Goal: Information Seeking & Learning: Learn about a topic

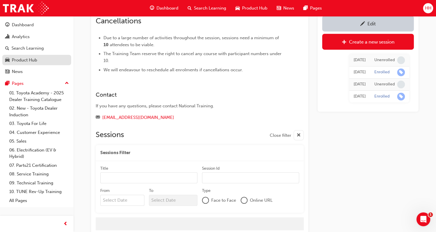
scroll to position [436, 0]
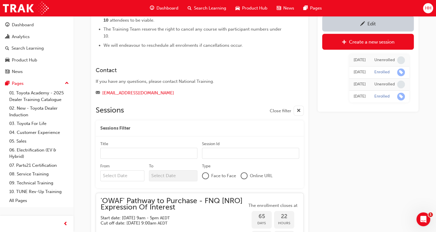
click at [196, 9] on span "Search Learning" at bounding box center [210, 8] width 32 height 7
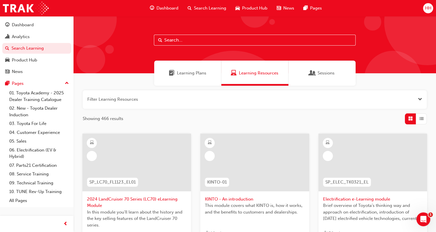
click at [176, 44] on input "text" at bounding box center [255, 40] width 202 height 11
click at [187, 73] on span "Learning Plans" at bounding box center [191, 73] width 29 height 7
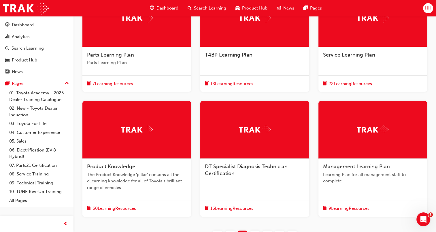
scroll to position [199, 0]
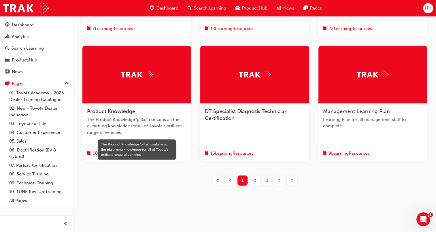
click at [178, 121] on span "The Product Knowledge 'pillar' contains all the eLearning knowledge for all of …" at bounding box center [137, 126] width 100 height 20
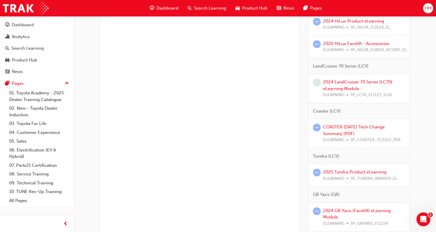
scroll to position [1212, 0]
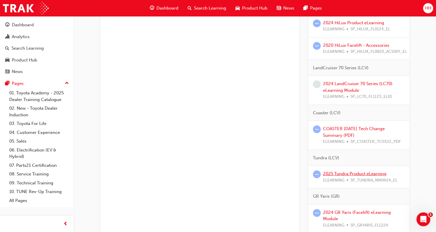
click at [367, 171] on link "2025 Tundra Product eLearning" at bounding box center [354, 173] width 63 height 5
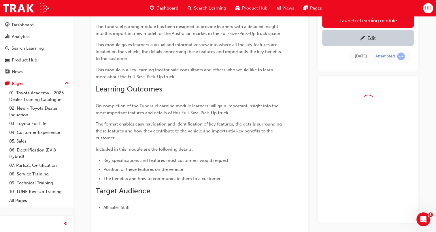
scroll to position [27, 0]
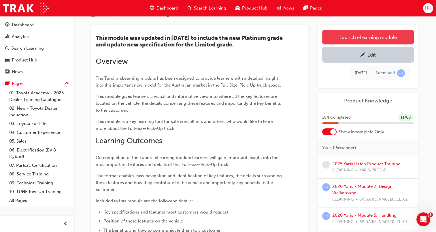
click at [341, 35] on link "Launch eLearning module" at bounding box center [369, 37] width 92 height 14
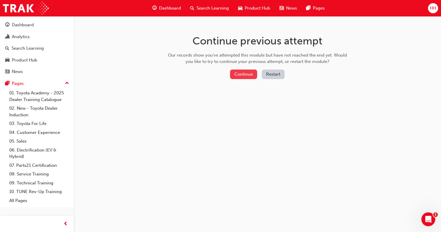
click at [235, 75] on button "Continue" at bounding box center [243, 75] width 27 height 10
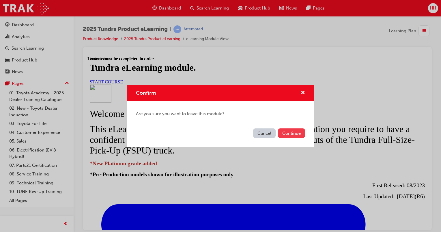
click at [292, 132] on button "Continue" at bounding box center [291, 133] width 27 height 10
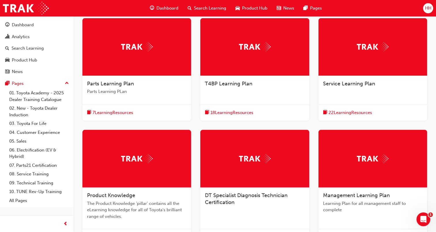
scroll to position [199, 0]
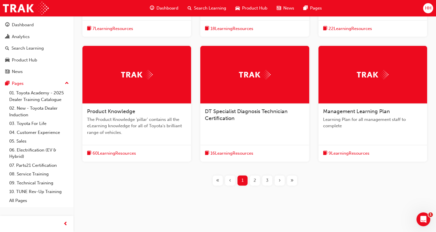
click at [254, 178] on span "2" at bounding box center [255, 180] width 3 height 7
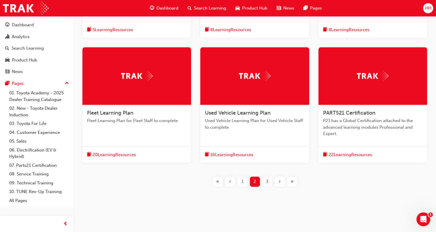
scroll to position [219, 0]
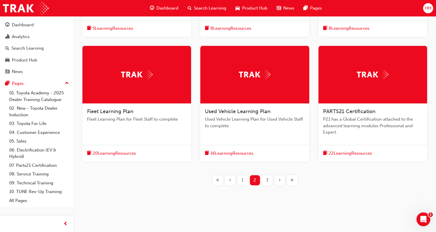
click at [263, 181] on div "3" at bounding box center [268, 180] width 10 height 10
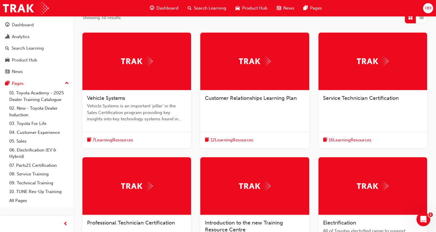
scroll to position [97, 0]
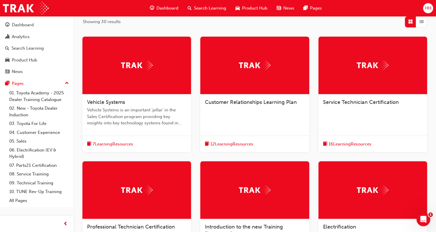
drag, startPoint x: 366, startPoint y: 181, endPoint x: 363, endPoint y: 181, distance: 3.2
click at [366, 181] on div at bounding box center [373, 190] width 109 height 58
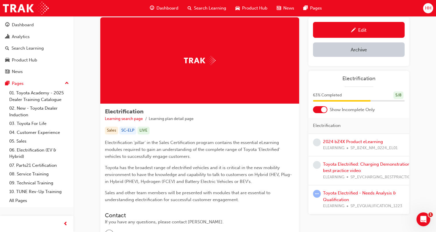
scroll to position [70, 0]
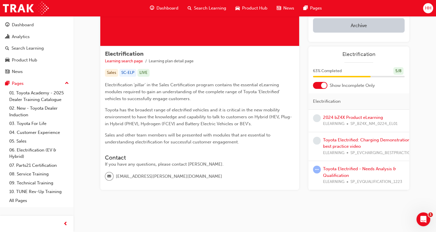
click at [316, 82] on div at bounding box center [320, 85] width 14 height 7
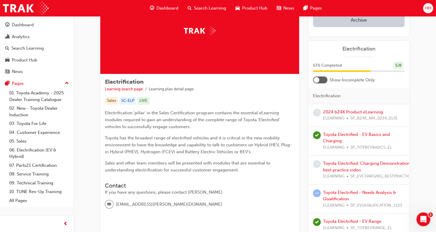
scroll to position [28, 0]
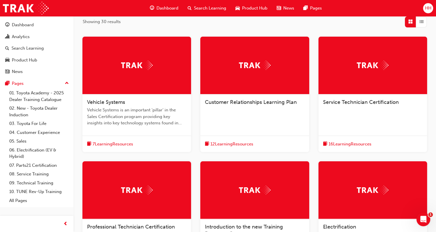
scroll to position [212, 0]
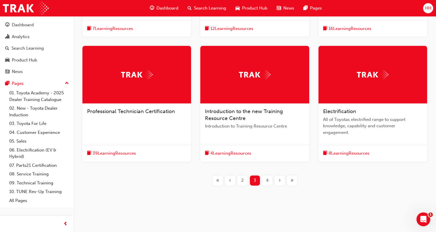
click at [270, 181] on div "4" at bounding box center [268, 180] width 10 height 10
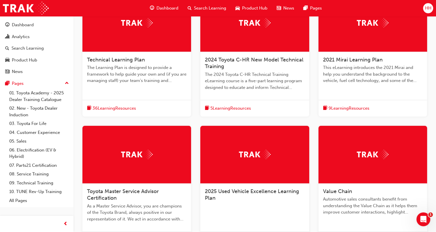
scroll to position [126, 0]
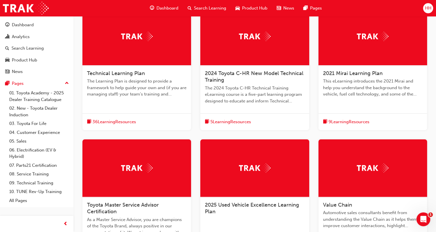
click at [344, 182] on div at bounding box center [373, 168] width 109 height 58
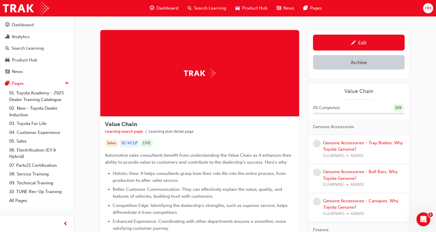
click at [202, 12] on div "Search Learning" at bounding box center [207, 8] width 48 height 12
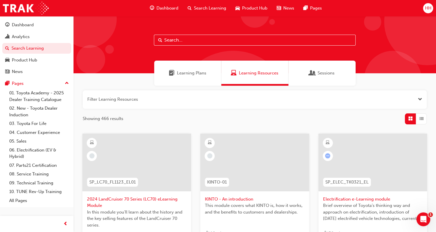
click at [172, 96] on button "button" at bounding box center [255, 99] width 344 height 18
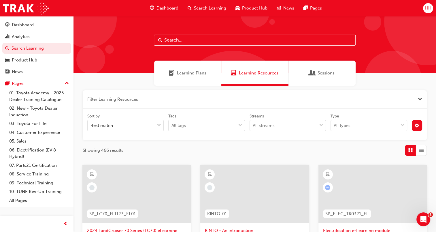
click at [172, 98] on button "button" at bounding box center [255, 99] width 344 height 18
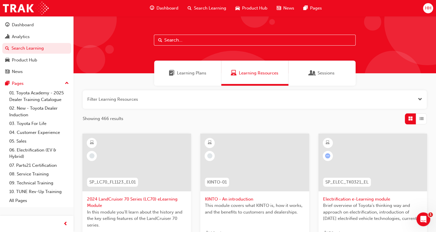
click at [169, 99] on button "button" at bounding box center [255, 99] width 344 height 18
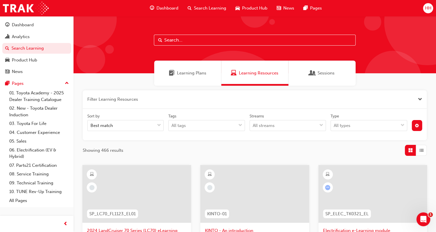
click at [155, 99] on button "button" at bounding box center [255, 99] width 344 height 18
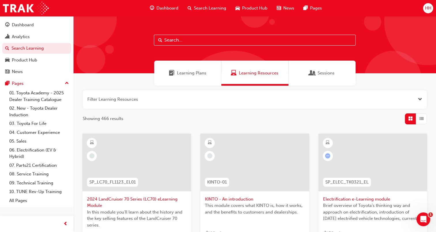
click at [183, 34] on div at bounding box center [255, 44] width 363 height 57
click at [183, 38] on input "text" at bounding box center [255, 40] width 202 height 11
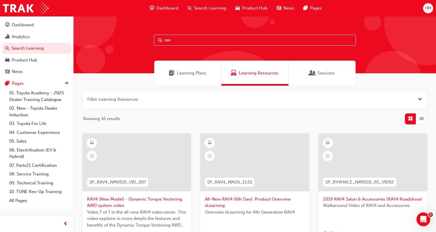
type input "rav"
click at [260, 146] on div at bounding box center [255, 163] width 109 height 58
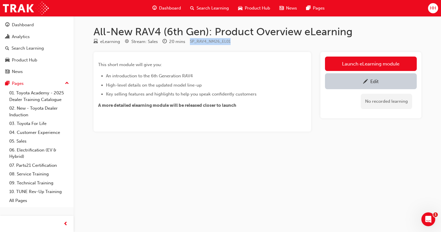
drag, startPoint x: 237, startPoint y: 44, endPoint x: 190, endPoint y: 44, distance: 46.7
click at [190, 44] on div "eLearning Stream: Sales 20 mins SP_RAV4_NM26_EL01" at bounding box center [257, 43] width 328 height 10
copy span "SP_RAV4_NM26_EL01"
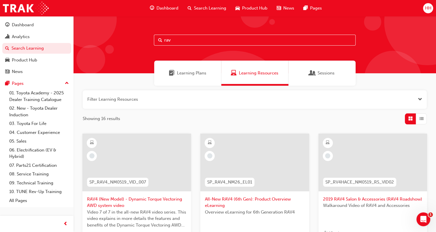
drag, startPoint x: 172, startPoint y: 38, endPoint x: 149, endPoint y: 38, distance: 23.1
click at [149, 38] on div "rav" at bounding box center [255, 44] width 363 height 57
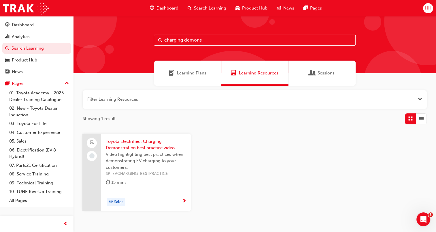
type input "charging demons"
click at [158, 144] on span "Toyota Electrified: Charging Demonstration best practice video" at bounding box center [146, 144] width 81 height 13
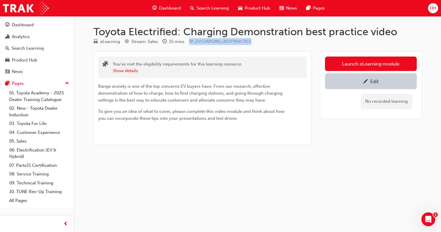
drag, startPoint x: 252, startPoint y: 42, endPoint x: 188, endPoint y: 43, distance: 64.3
click at [188, 43] on div "eLearning Stream: Sales 15 mins SP_EVCHARGING_BESTPRACTICE" at bounding box center [257, 43] width 328 height 10
copy span "SP_EVCHARGING_BESTPRACTICE"
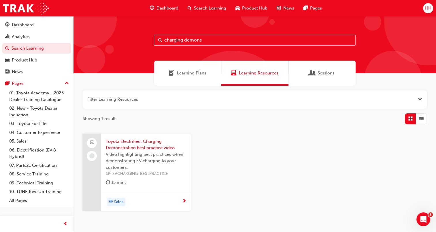
drag, startPoint x: 203, startPoint y: 41, endPoint x: 143, endPoint y: 41, distance: 60.0
click at [143, 41] on div "charging demons" at bounding box center [255, 44] width 363 height 57
type input "tundra"
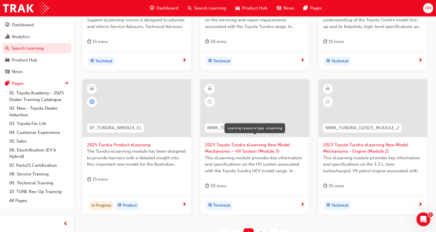
scroll to position [202, 0]
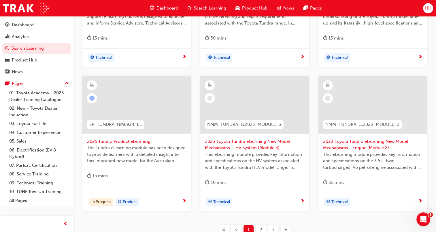
click at [158, 144] on span "2025 Tundra Product eLearning" at bounding box center [137, 141] width 100 height 7
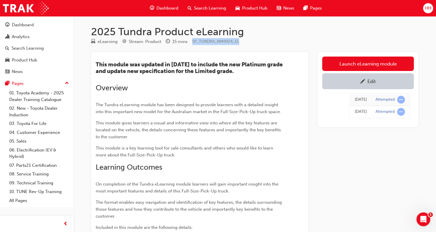
drag, startPoint x: 241, startPoint y: 42, endPoint x: 193, endPoint y: 42, distance: 48.5
click at [193, 42] on div "eLearning Stream: Product 15 mins SP_TUNDRA_NM0924_EL" at bounding box center [255, 43] width 328 height 10
copy span "SP_TUNDRA_NM0924_EL"
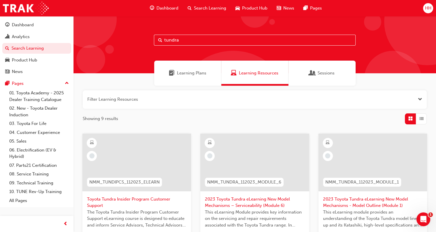
drag, startPoint x: 188, startPoint y: 42, endPoint x: 144, endPoint y: 42, distance: 44.1
click at [144, 42] on div "tundra" at bounding box center [255, 44] width 363 height 57
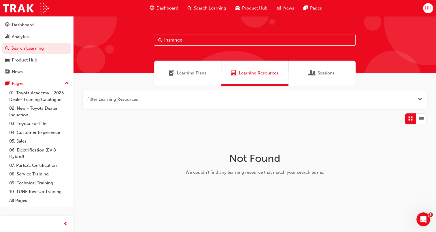
click at [169, 40] on input "insrance" at bounding box center [255, 40] width 202 height 11
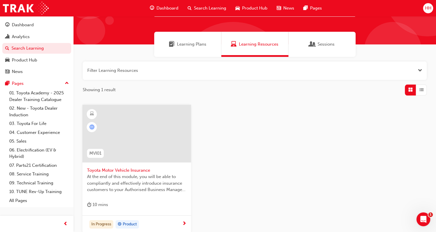
type input "insurance"
click at [153, 135] on div at bounding box center [137, 134] width 109 height 58
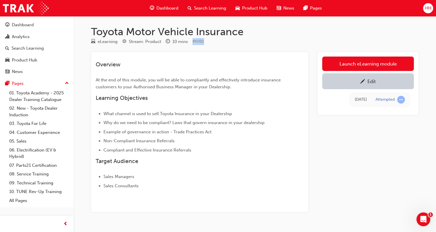
drag, startPoint x: 209, startPoint y: 43, endPoint x: 188, endPoint y: 43, distance: 20.8
click at [188, 43] on div "eLearning Stream: Product 10 mins MVI01" at bounding box center [255, 43] width 328 height 10
copy div "MVI01"
